Goal: Download file/media

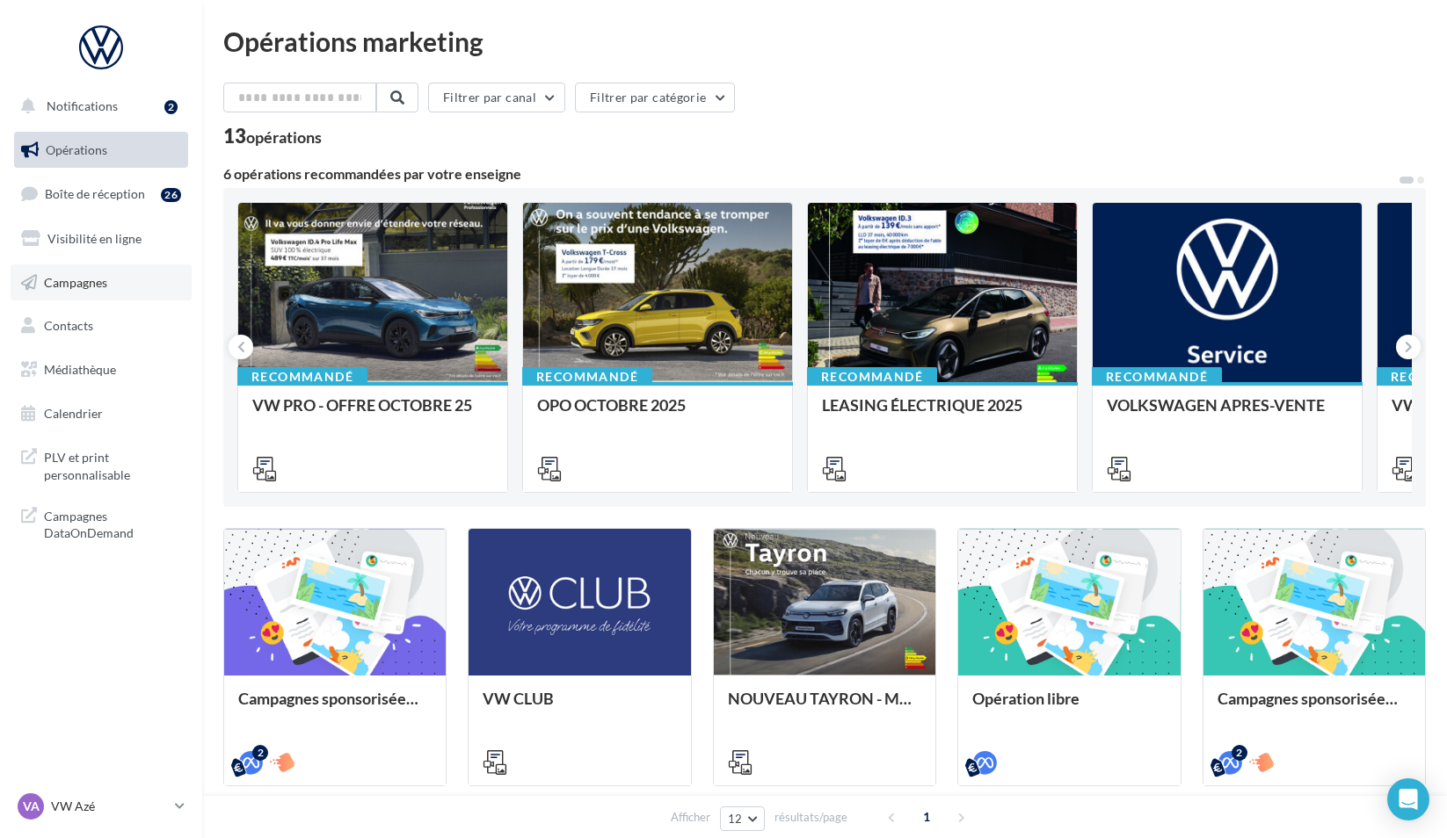
click at [136, 281] on link "Campagnes" at bounding box center [101, 283] width 181 height 37
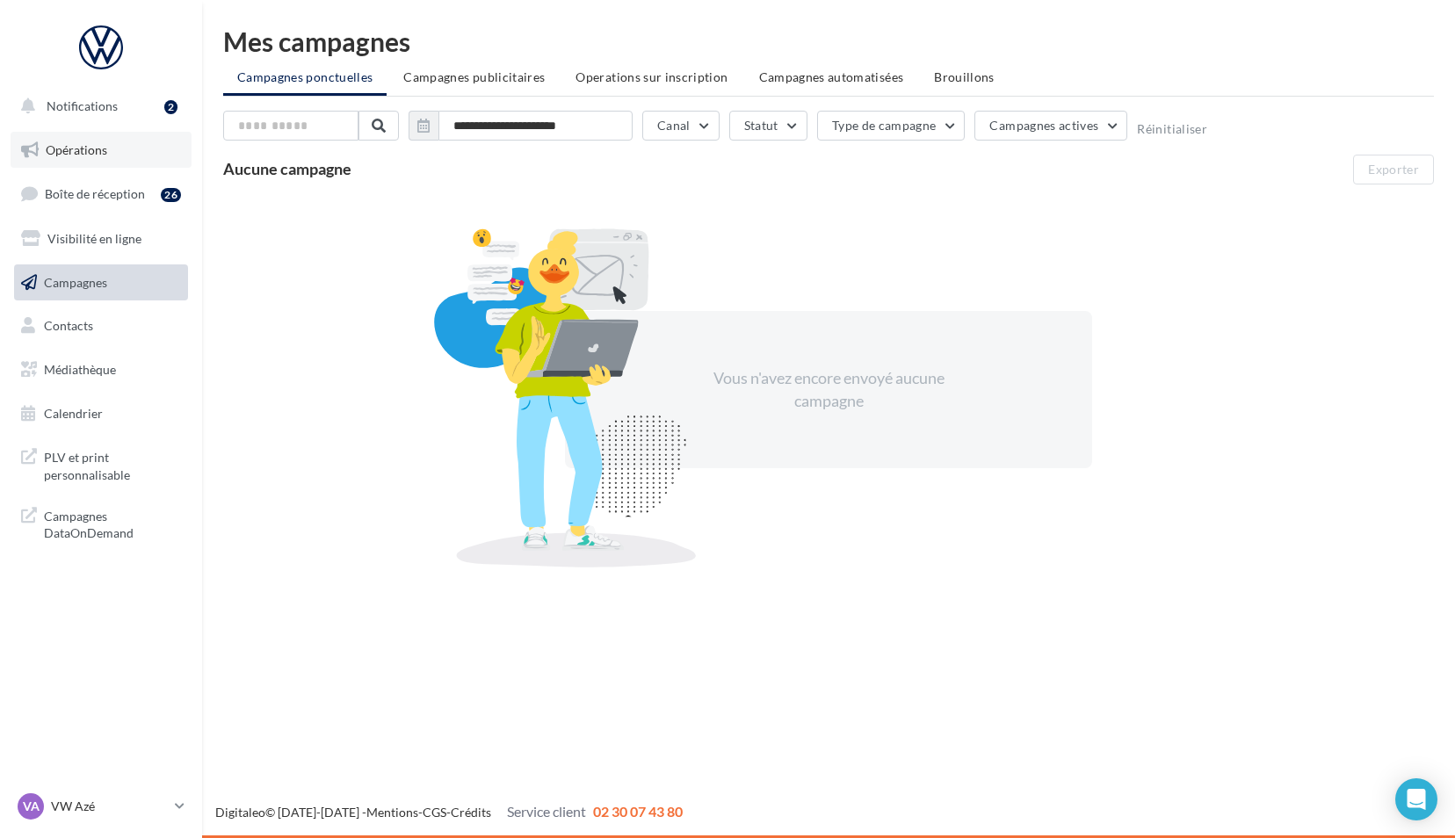
click at [122, 141] on link "Opérations" at bounding box center [101, 150] width 181 height 37
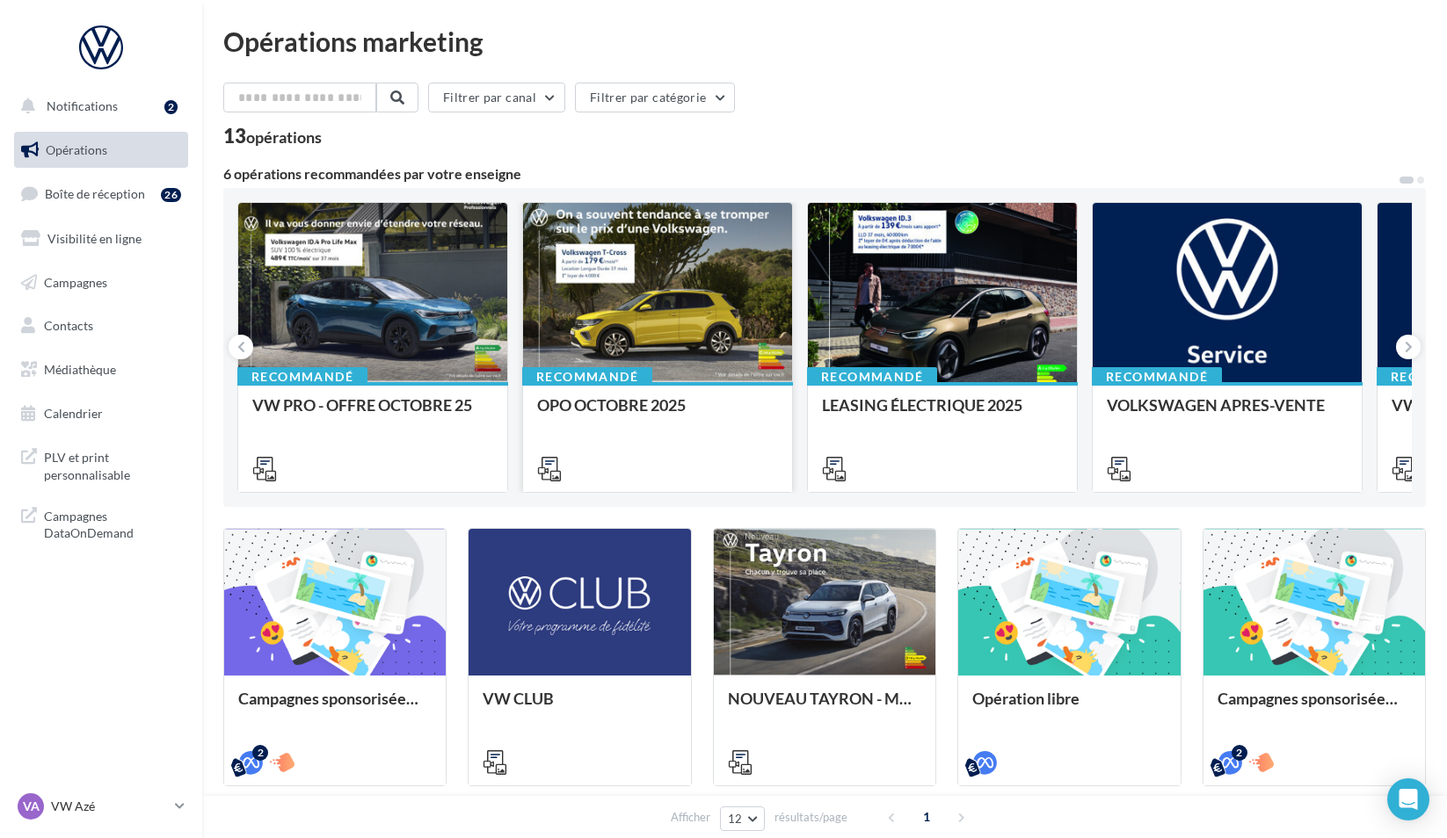
click at [606, 271] on div at bounding box center [657, 293] width 269 height 181
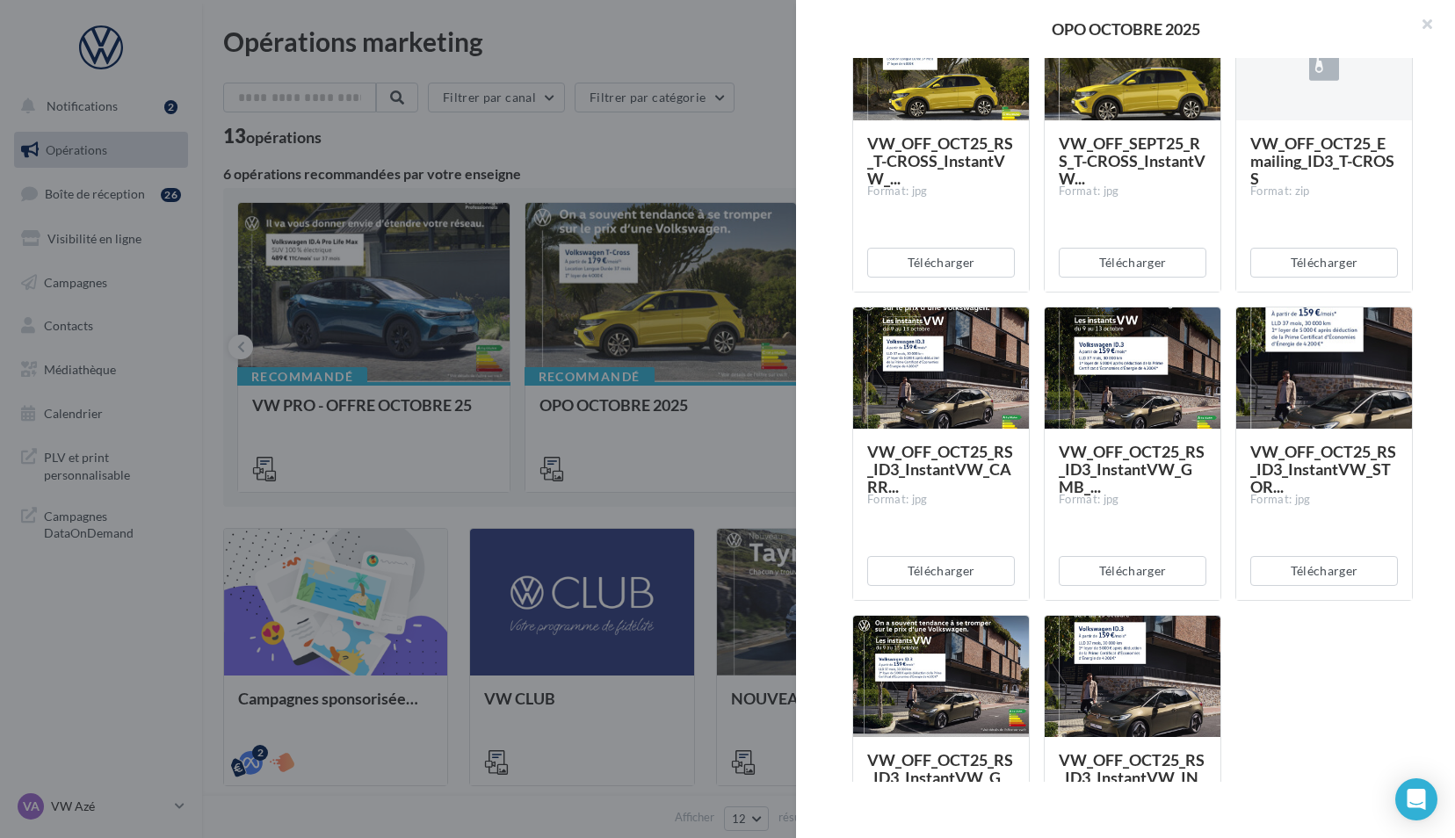
scroll to position [1909, 0]
click at [1427, 26] on button "button" at bounding box center [1420, 26] width 70 height 53
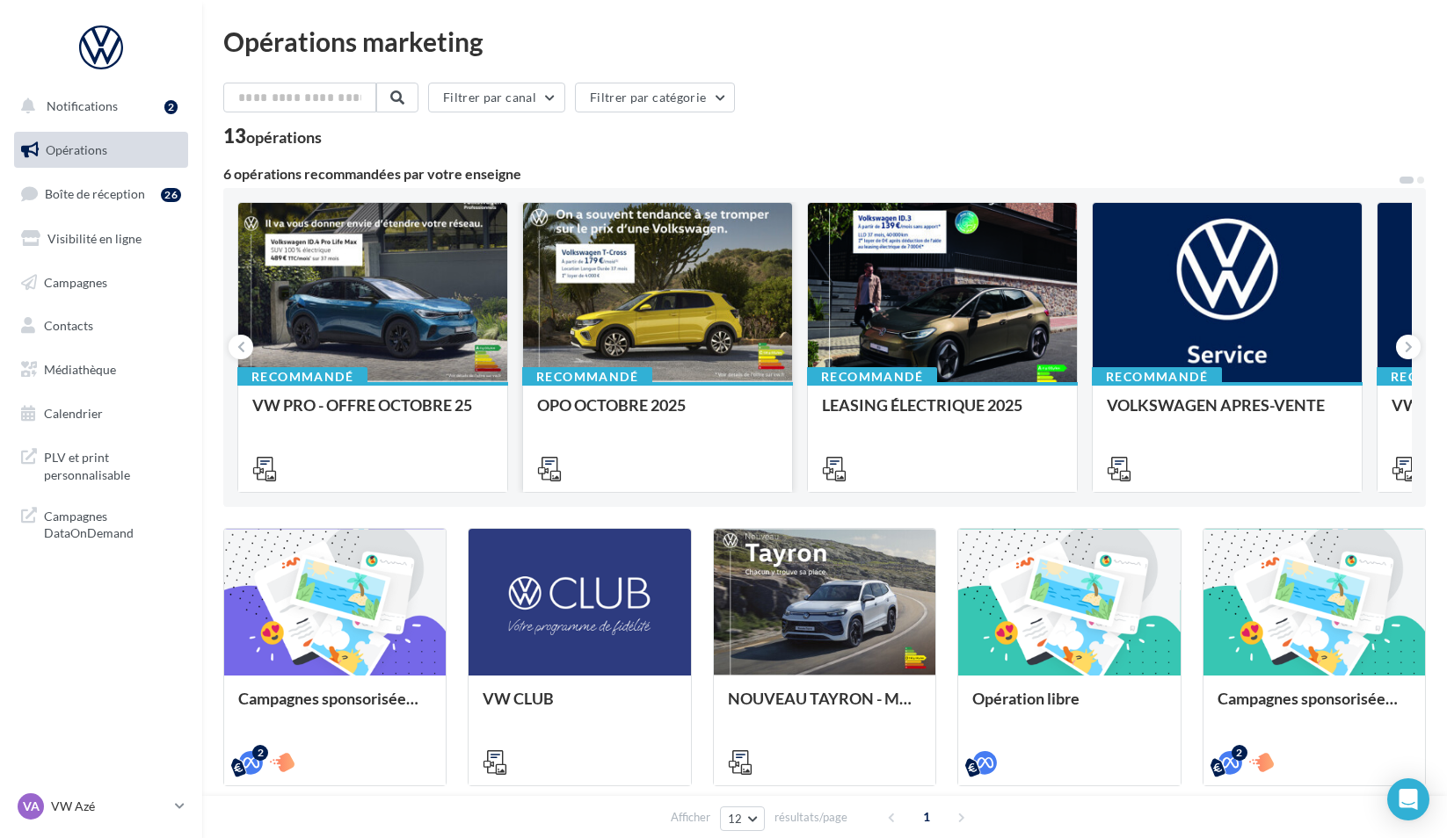
click at [671, 265] on div at bounding box center [657, 293] width 269 height 181
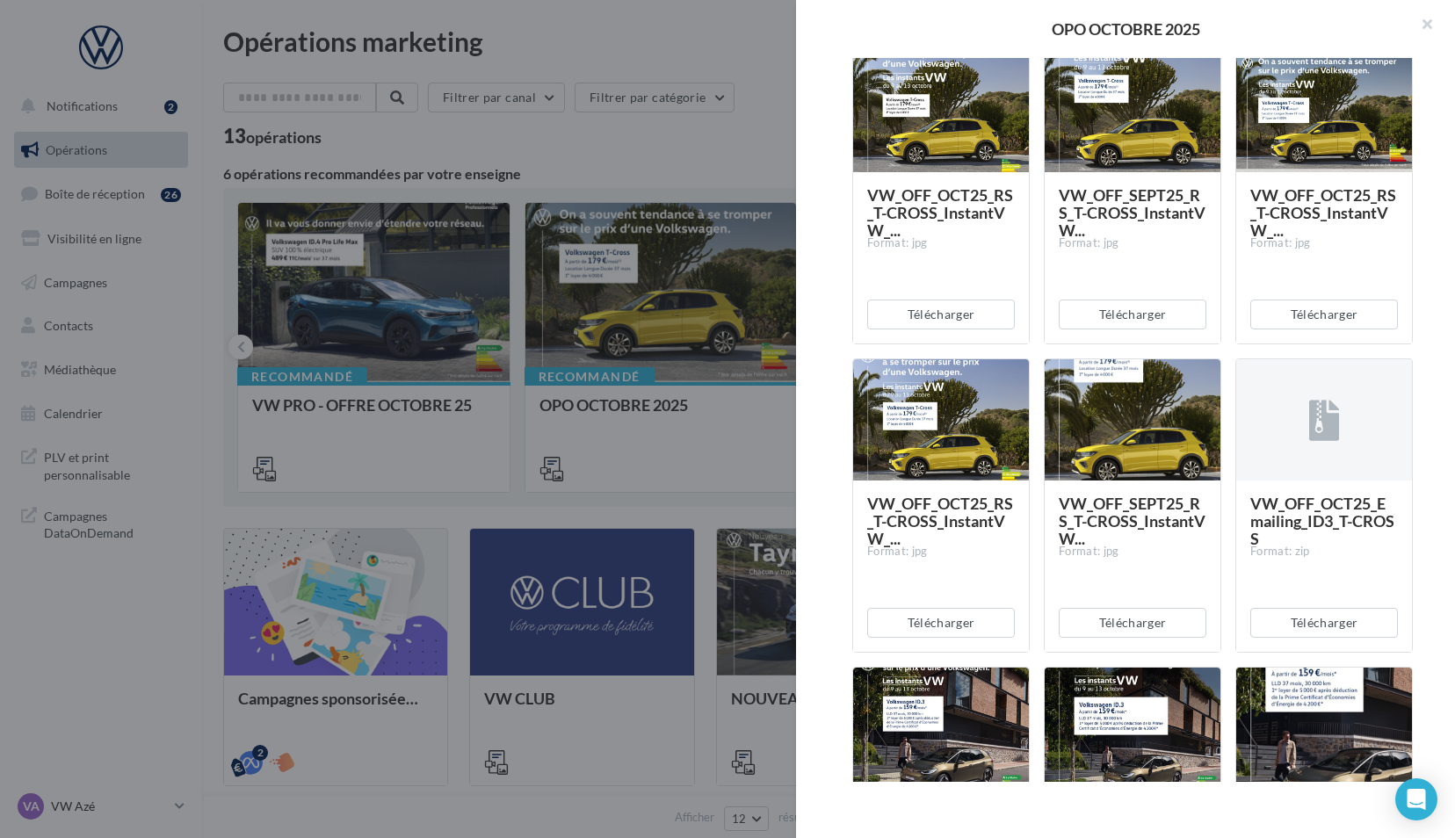
scroll to position [1622, 0]
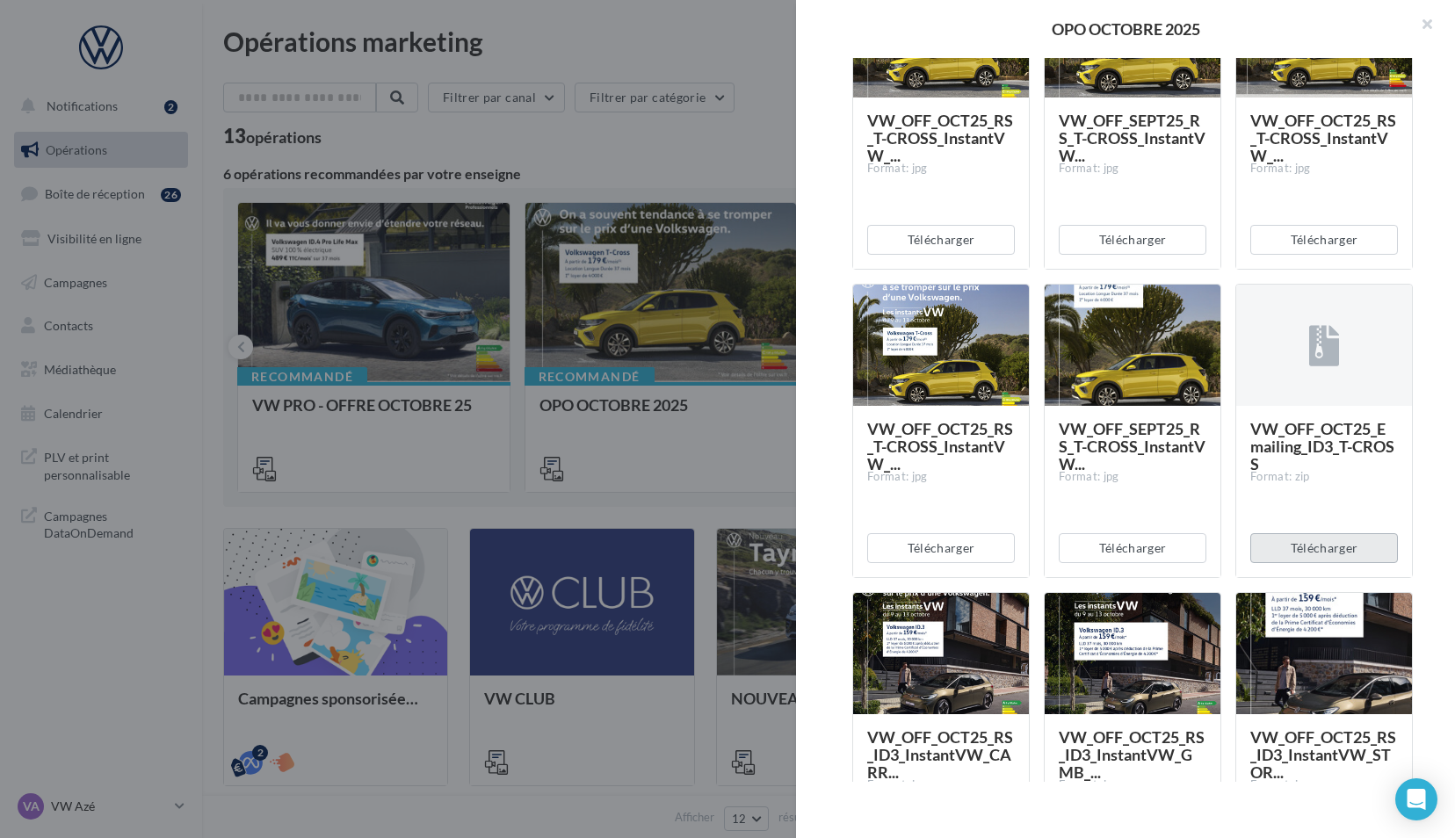
click at [1308, 553] on button "Télécharger" at bounding box center [1325, 548] width 148 height 30
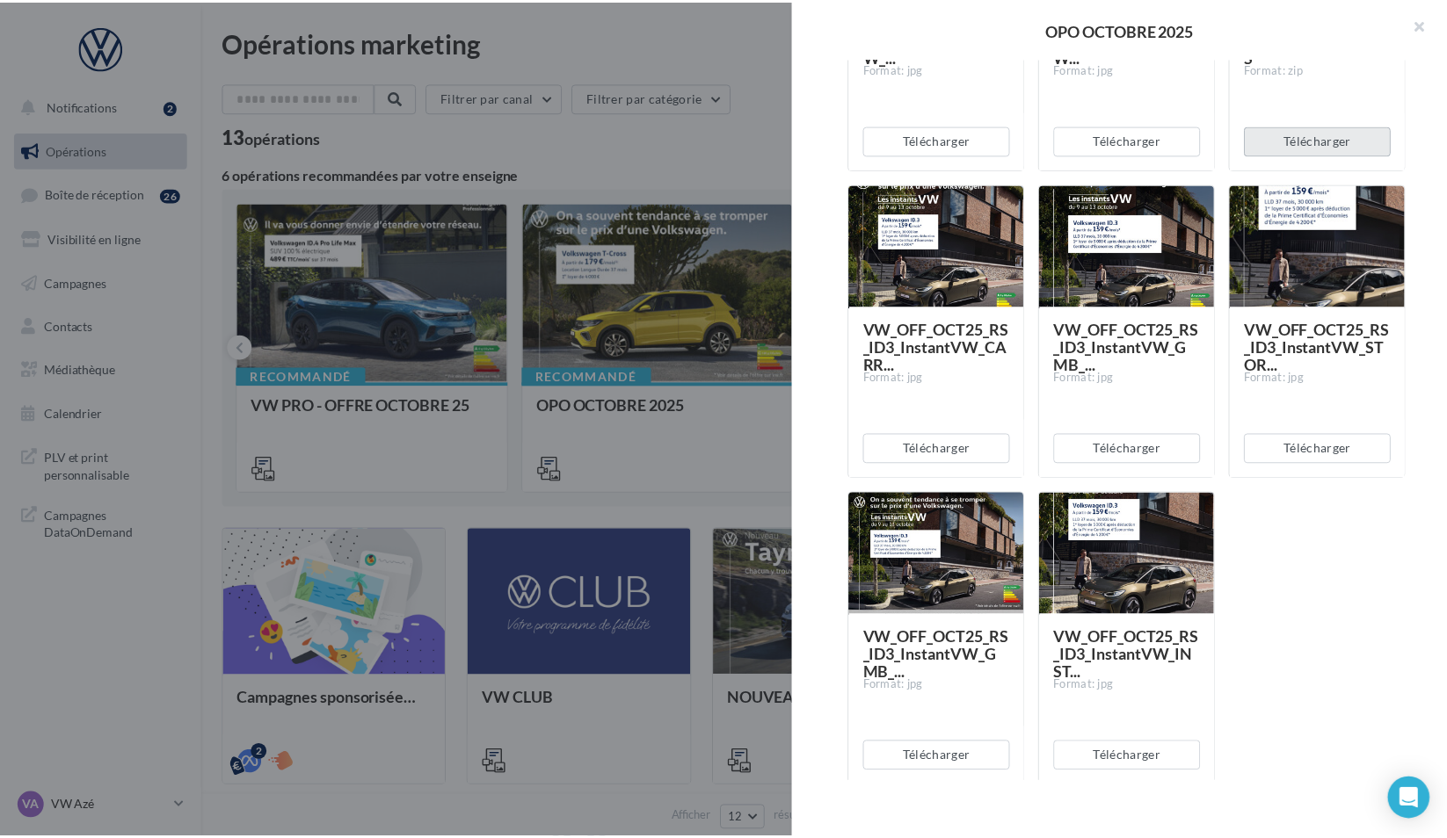
scroll to position [2063, 0]
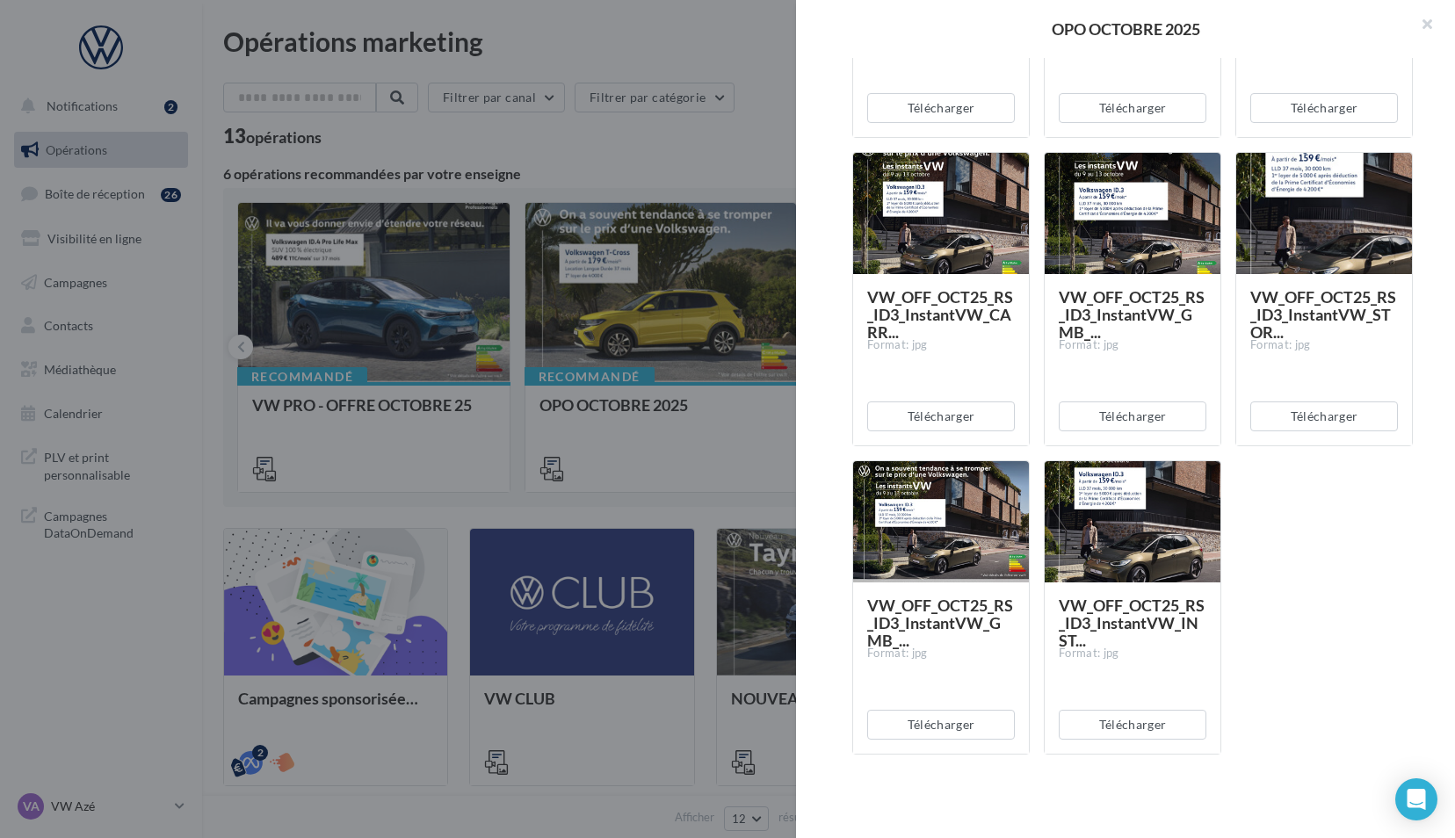
click at [1426, 22] on button "button" at bounding box center [1420, 26] width 70 height 53
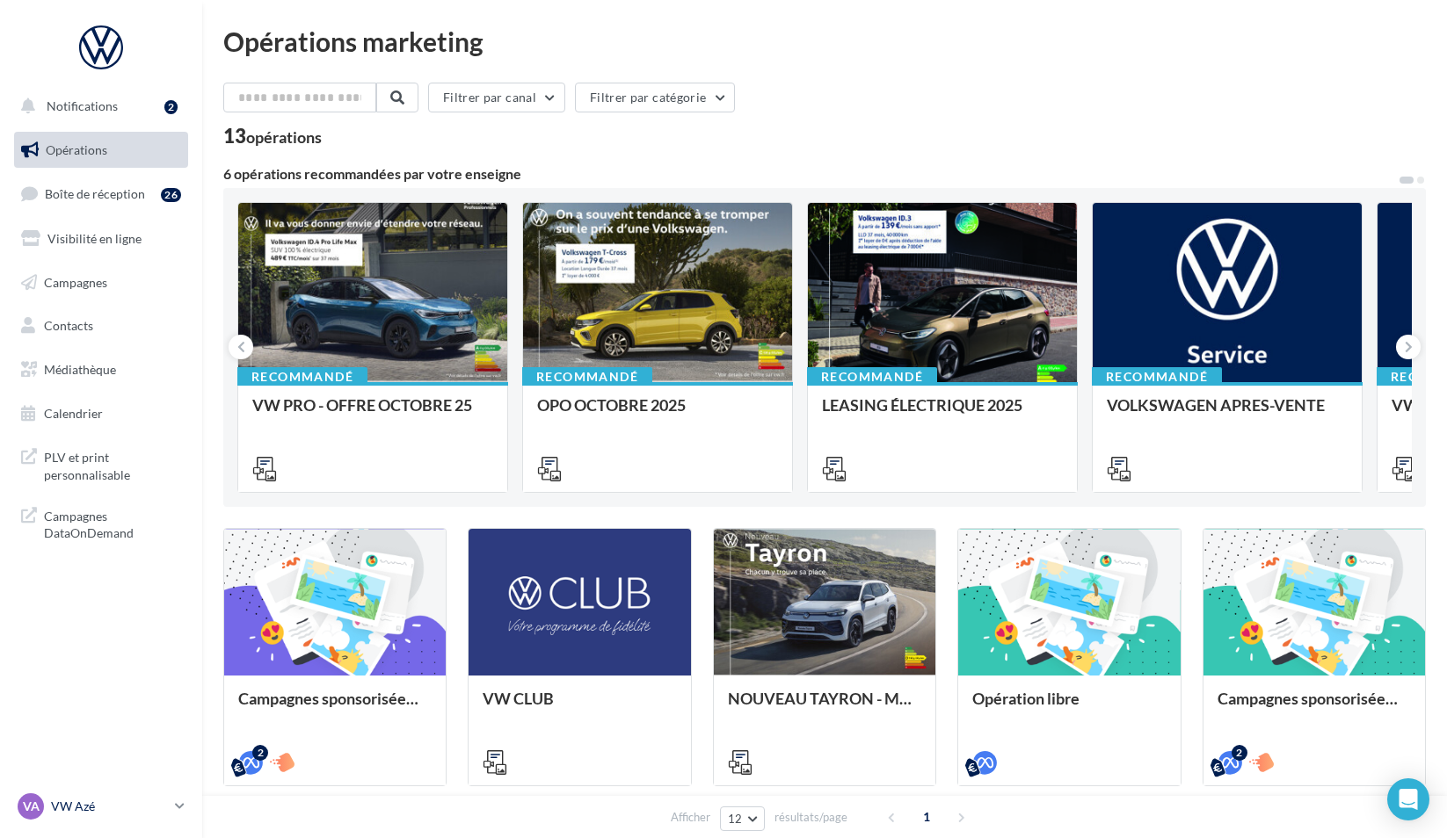
click at [81, 808] on p "VW Azé" at bounding box center [109, 807] width 117 height 18
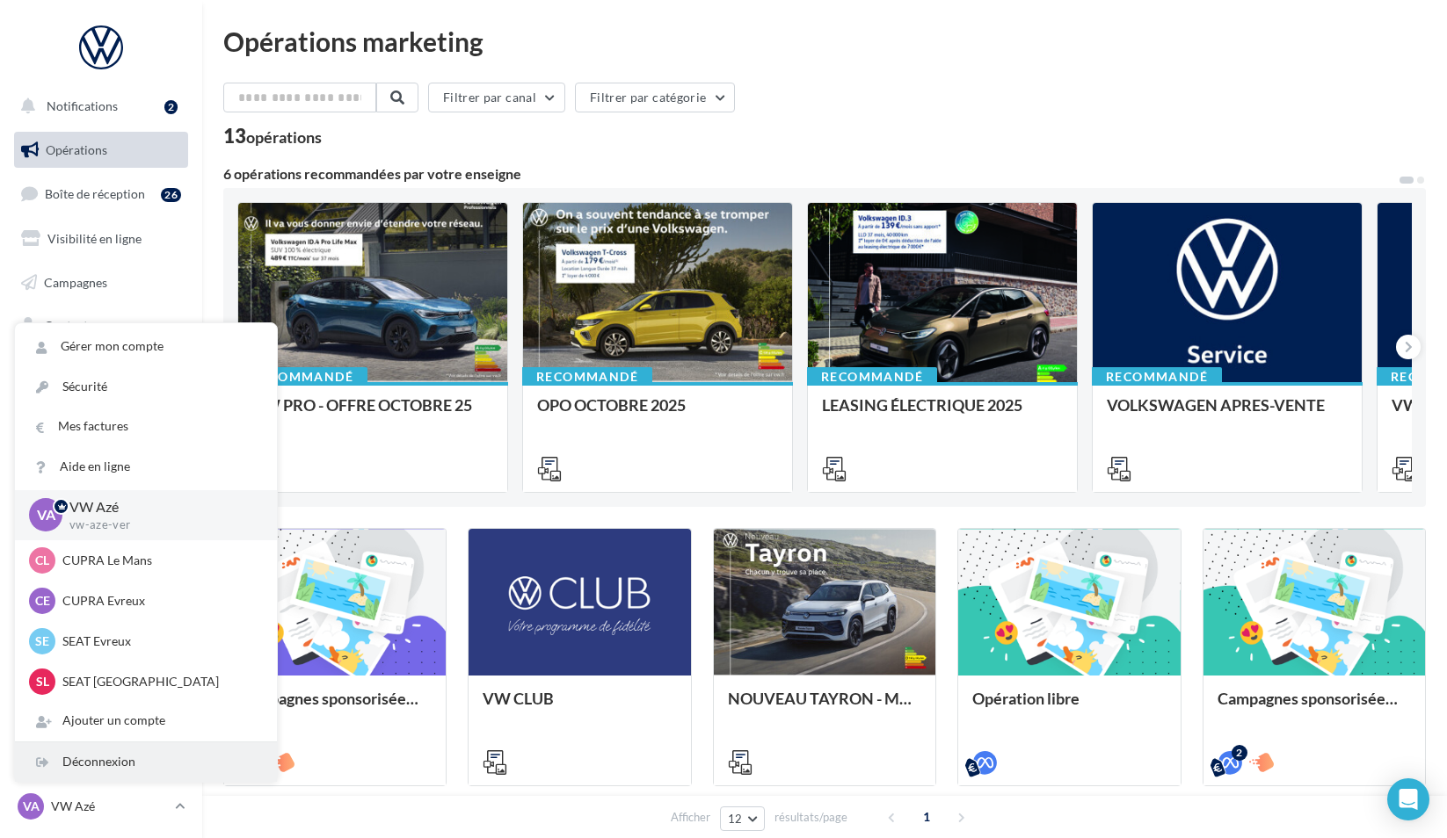
click at [100, 770] on div "Déconnexion" at bounding box center [146, 763] width 262 height 40
